Goal: Transaction & Acquisition: Purchase product/service

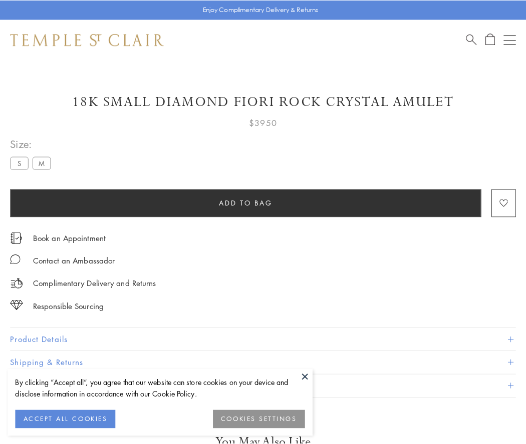
scroll to position [59, 0]
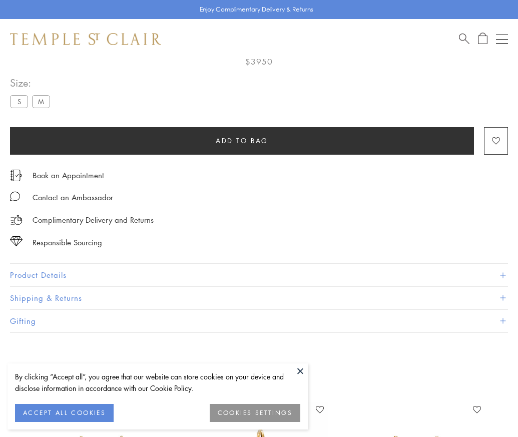
click at [242, 140] on span "Add to bag" at bounding box center [242, 140] width 53 height 11
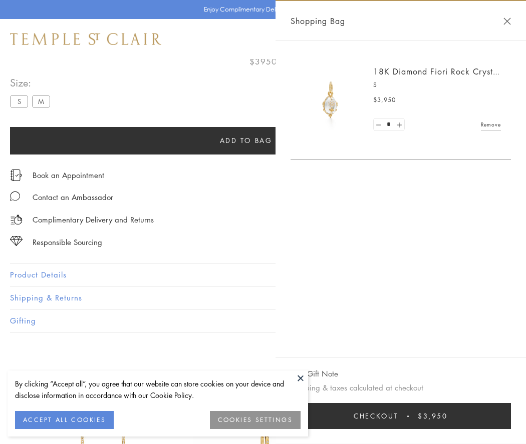
click at [400, 416] on button "Checkout $3,950" at bounding box center [400, 416] width 220 height 26
